Goal: Task Accomplishment & Management: Complete application form

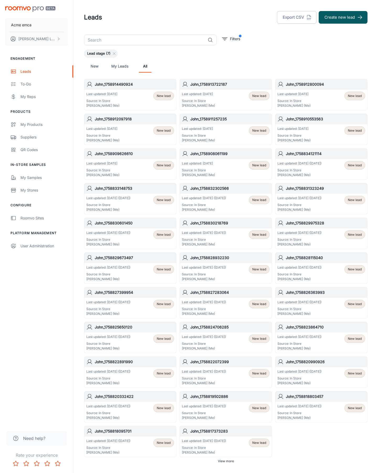
click at [343, 17] on button "Create new lead" at bounding box center [343, 17] width 49 height 13
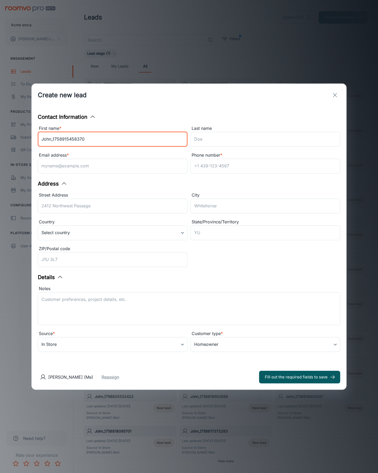
type input "John_1758915458370"
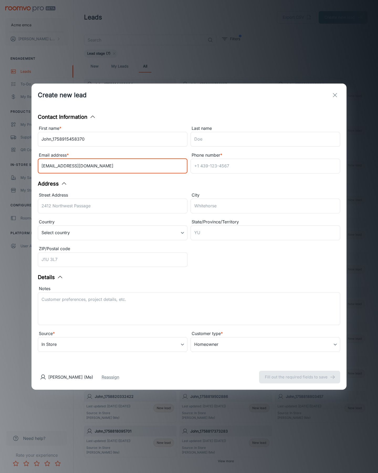
type input "[EMAIL_ADDRESS][DOMAIN_NAME]"
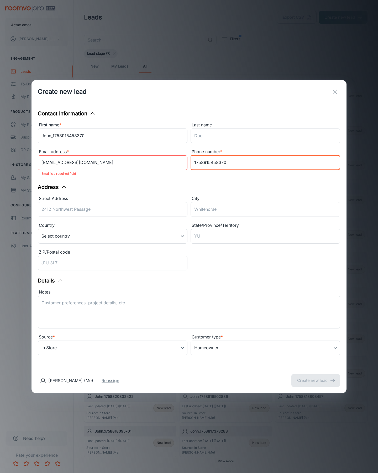
type input "1758915458370"
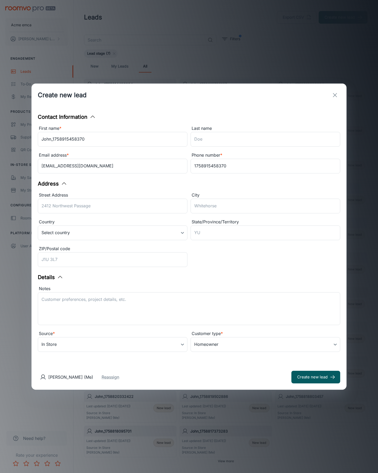
click at [316, 377] on button "Create new lead" at bounding box center [316, 377] width 49 height 13
